Goal: Task Accomplishment & Management: Use online tool/utility

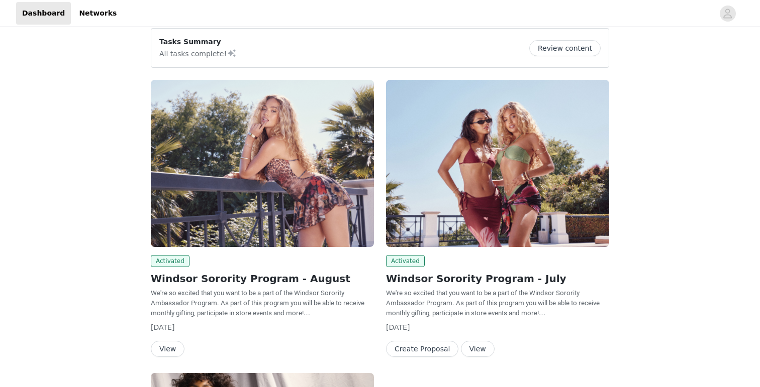
scroll to position [45, 0]
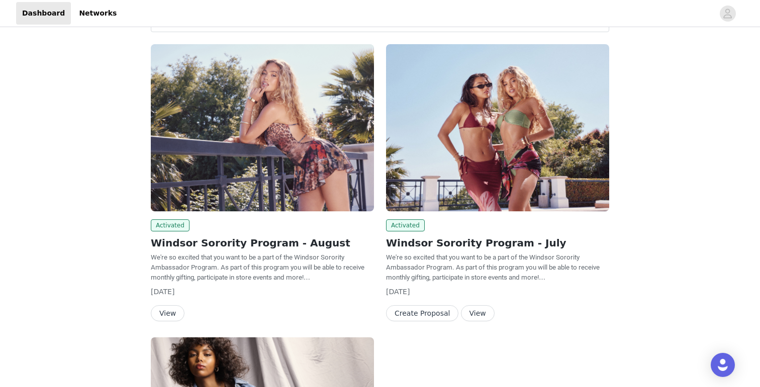
click at [172, 317] on button "View" at bounding box center [168, 313] width 34 height 16
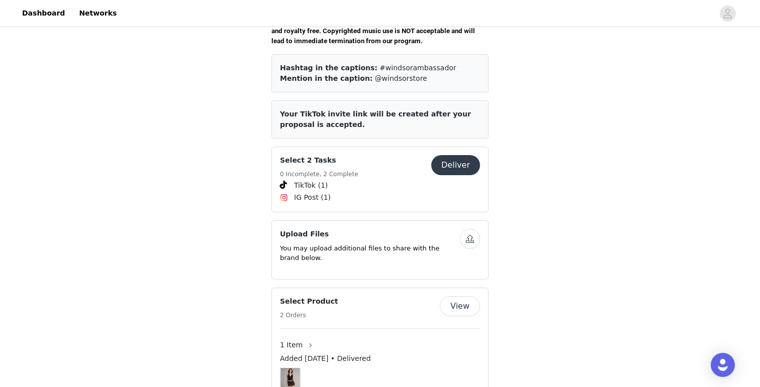
scroll to position [399, 0]
click at [469, 155] on button "Deliver" at bounding box center [455, 164] width 49 height 20
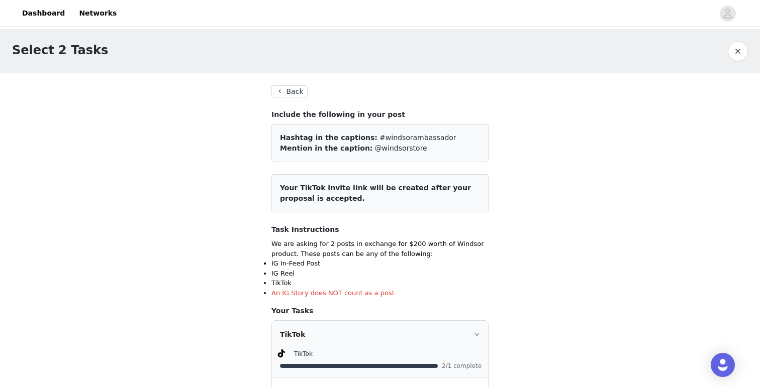
click at [295, 94] on button "Back" at bounding box center [289, 91] width 36 height 12
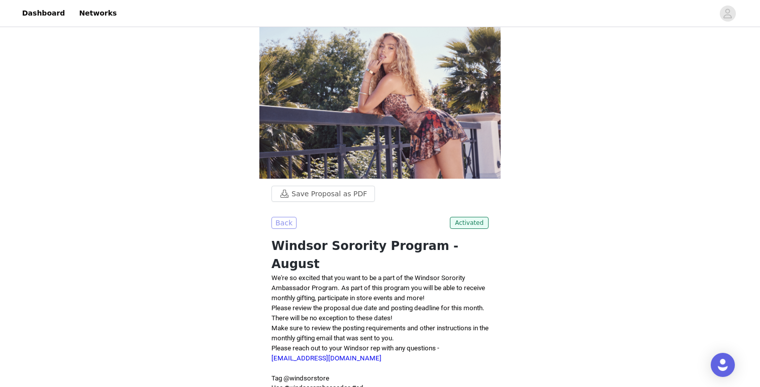
scroll to position [12, 0]
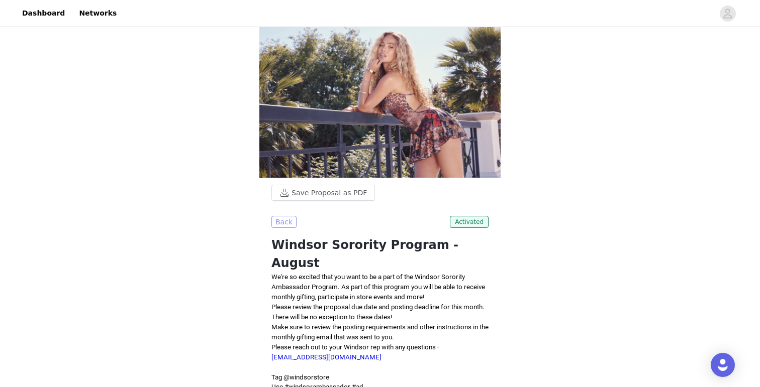
click at [288, 222] on button "Back" at bounding box center [283, 222] width 25 height 12
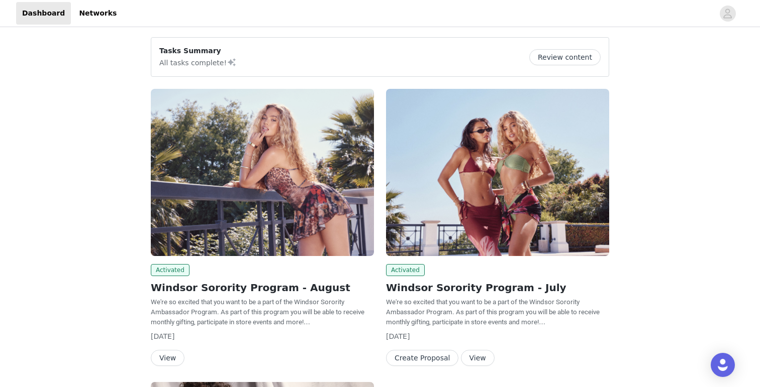
click at [568, 56] on button "Review content" at bounding box center [564, 57] width 71 height 16
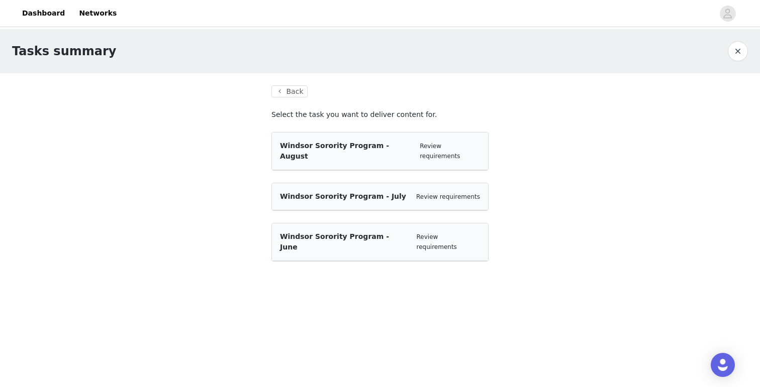
click at [406, 143] on div "Windsor Sorority Program - August Review requirements" at bounding box center [380, 151] width 200 height 21
click at [446, 144] on link "Review requirements" at bounding box center [439, 151] width 40 height 17
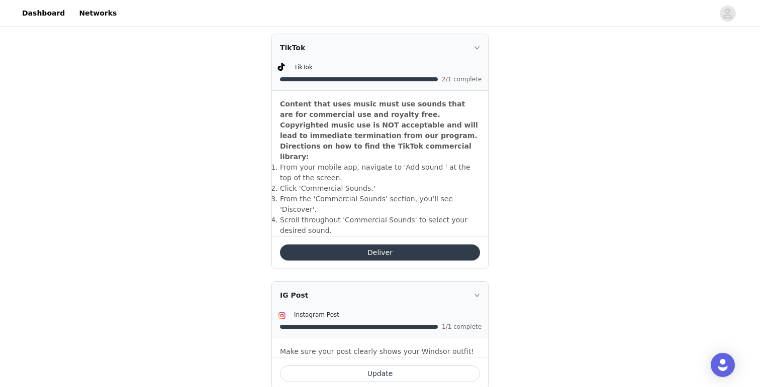
scroll to position [300, 0]
